Goal: Task Accomplishment & Management: Complete application form

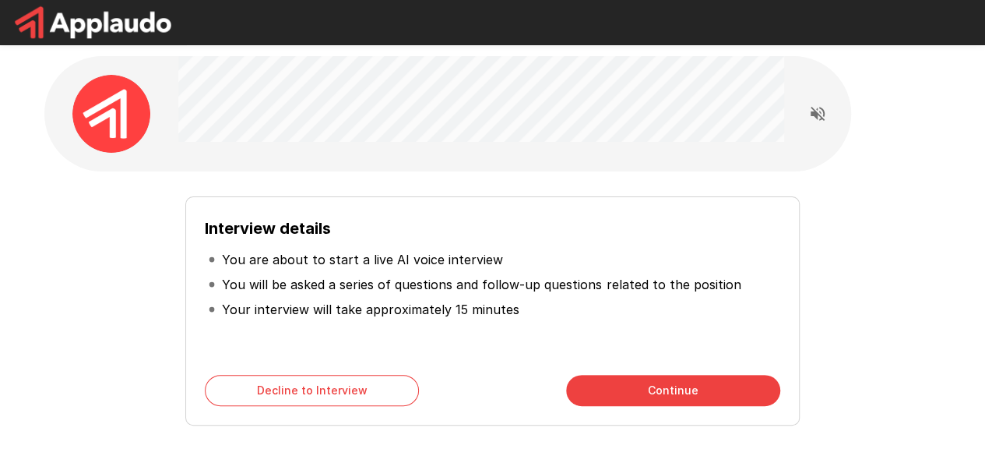
click at [632, 397] on button "Continue" at bounding box center [673, 390] width 214 height 31
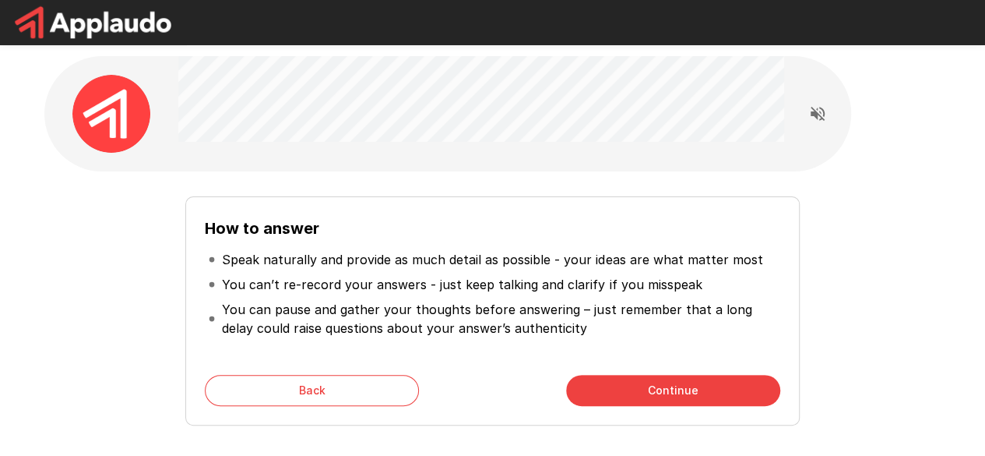
click at [632, 397] on button "Continue" at bounding box center [673, 390] width 214 height 31
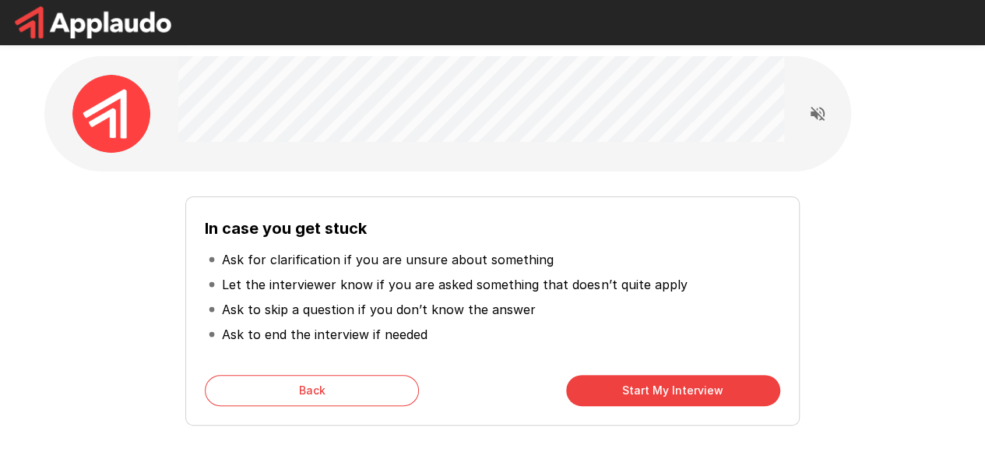
click at [632, 397] on button "Start My Interview" at bounding box center [673, 390] width 214 height 31
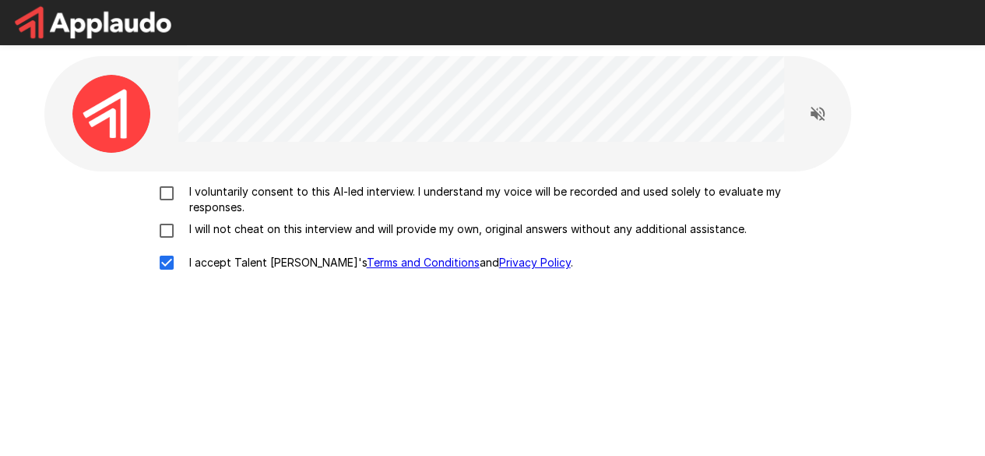
click at [90, 97] on img at bounding box center [111, 114] width 78 height 78
click at [252, 231] on p "I will not cheat on this interview and will provide my own, original answers wi…" at bounding box center [465, 229] width 564 height 16
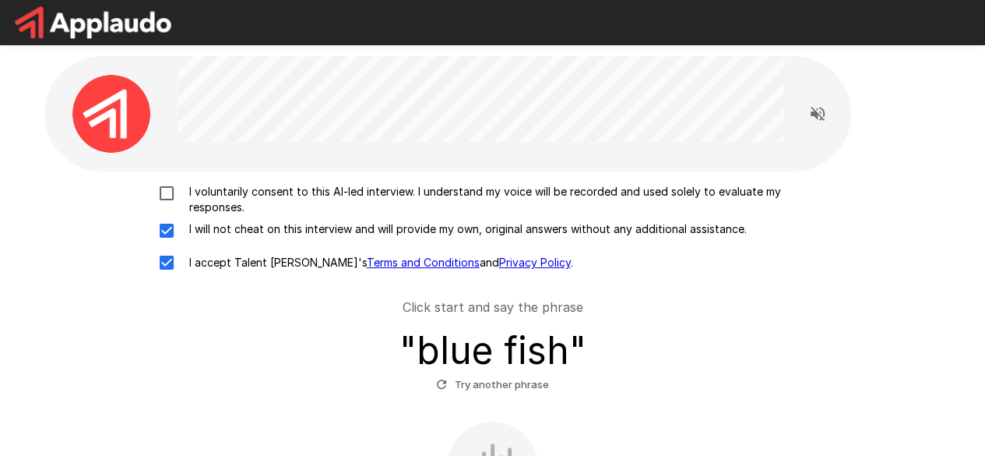
click at [254, 197] on p "I voluntarily consent to this AI-led interview. I understand my voice will be r…" at bounding box center [509, 199] width 653 height 31
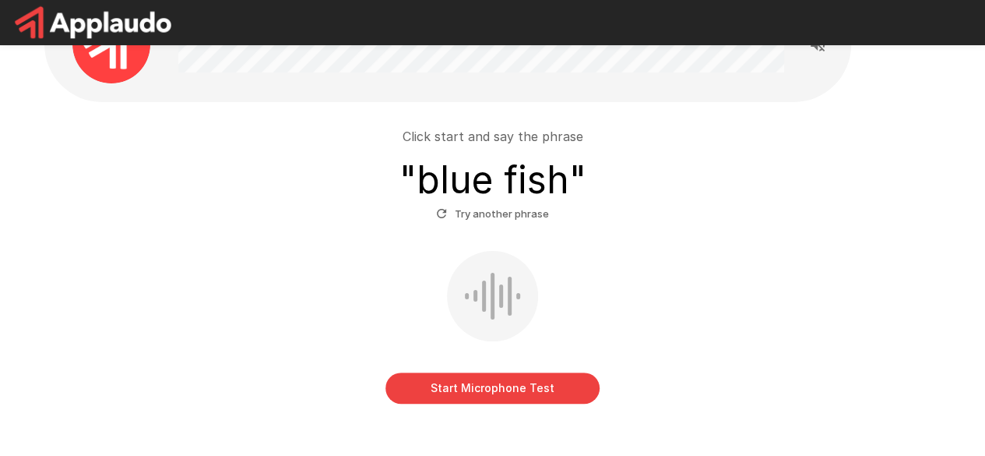
scroll to position [147, 0]
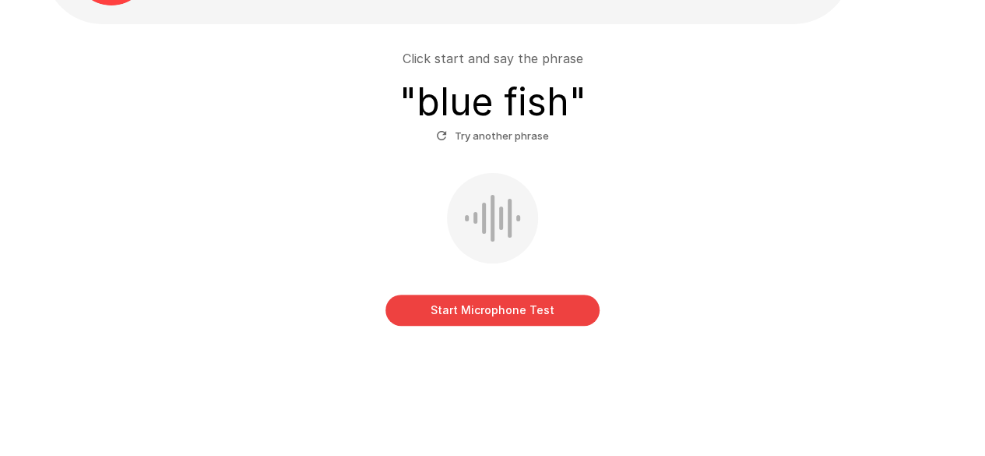
click at [435, 317] on button "Start Microphone Test" at bounding box center [492, 309] width 214 height 31
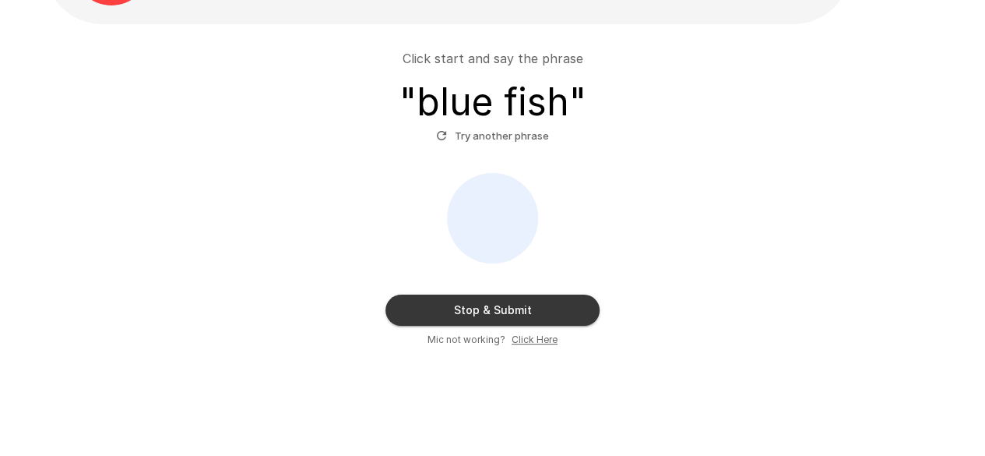
click at [449, 314] on button "Stop & Submit" at bounding box center [492, 309] width 214 height 31
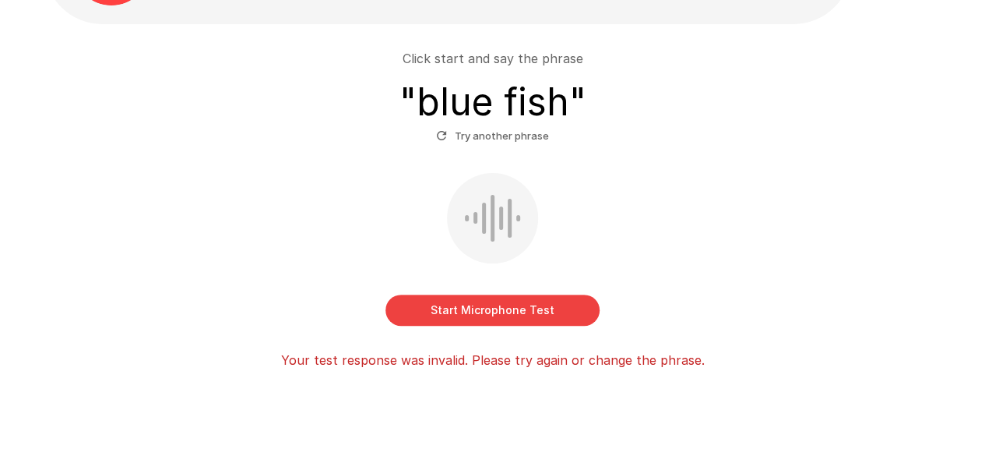
click at [492, 320] on button "Start Microphone Test" at bounding box center [492, 309] width 214 height 31
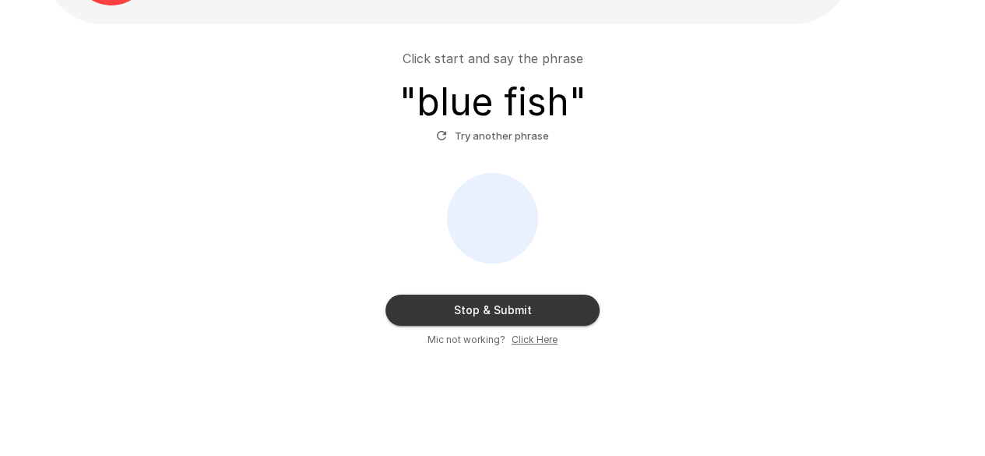
click at [492, 318] on button "Stop & Submit" at bounding box center [492, 309] width 214 height 31
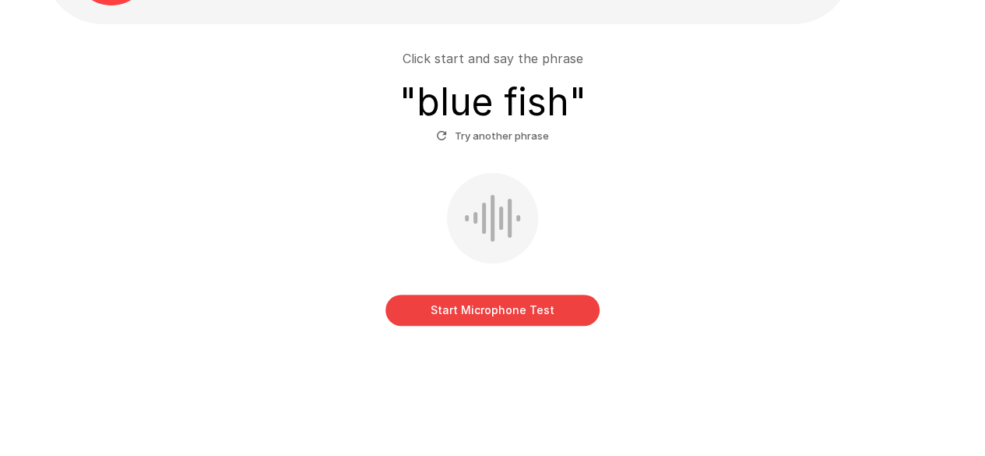
scroll to position [87, 0]
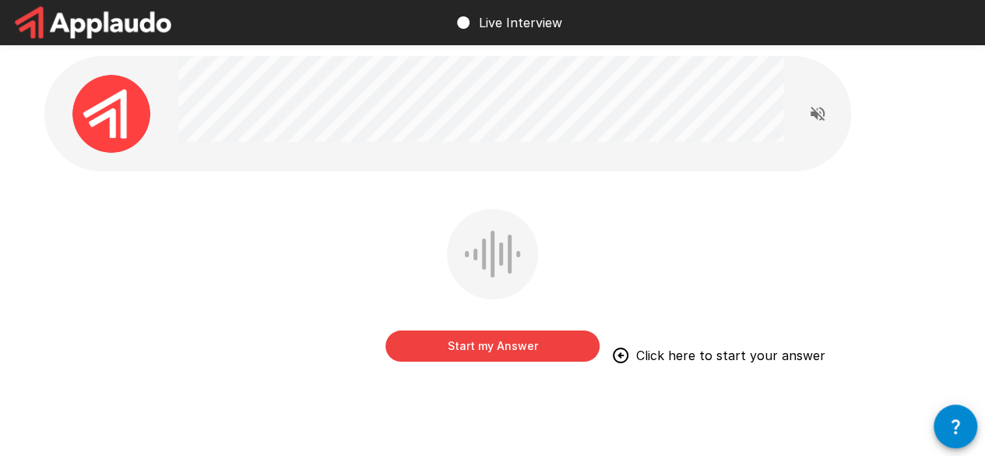
click at [495, 327] on div "Start my Answer Click here to start your answer" at bounding box center [492, 330] width 214 height 62
click at [501, 350] on button "Start my Answer" at bounding box center [492, 345] width 214 height 31
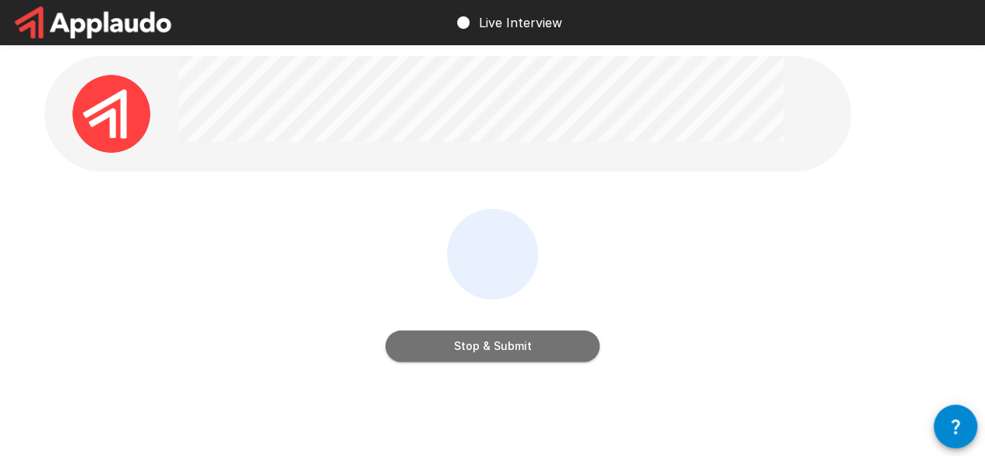
click at [525, 347] on button "Stop & Submit" at bounding box center [492, 345] width 214 height 31
